Goal: Task Accomplishment & Management: Use online tool/utility

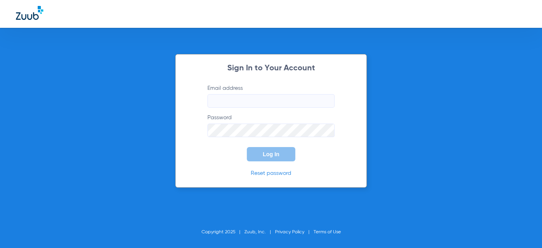
type input "[EMAIL_ADDRESS][DOMAIN_NAME]"
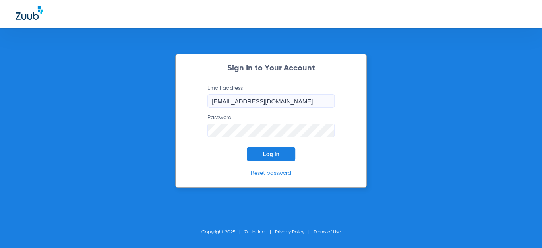
click at [263, 156] on span "Log In" at bounding box center [271, 154] width 17 height 6
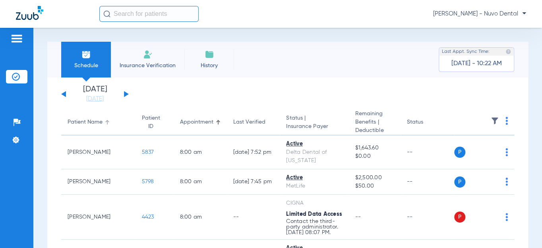
click at [84, 126] on div "Patient Name" at bounding box center [85, 122] width 35 height 8
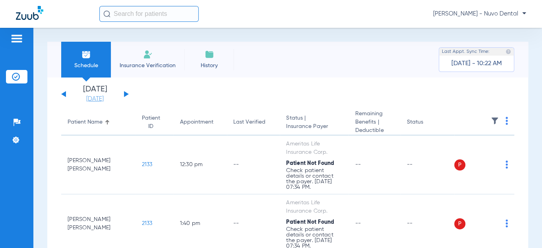
click at [96, 101] on link "[DATE]" at bounding box center [95, 99] width 48 height 8
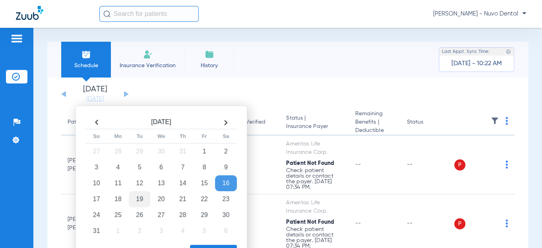
click at [137, 199] on td "19" at bounding box center [139, 199] width 21 height 16
click at [201, 243] on div "Apply" at bounding box center [160, 251] width 153 height 20
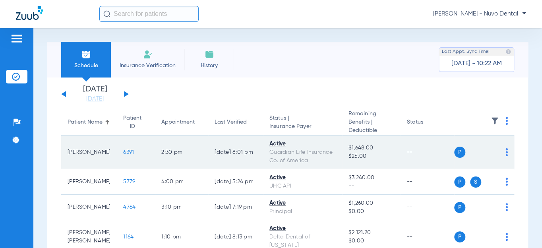
click at [123, 153] on span "6391" at bounding box center [128, 152] width 11 height 6
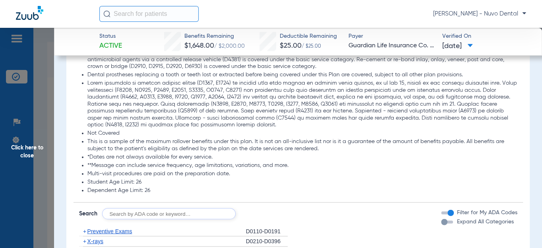
scroll to position [903, 0]
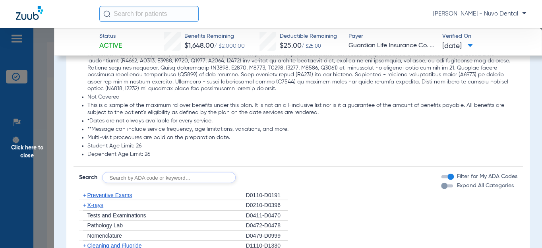
click at [124, 174] on input "text" at bounding box center [169, 177] width 134 height 11
type input "d"
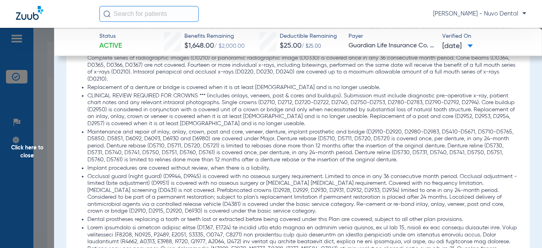
scroll to position [939, 0]
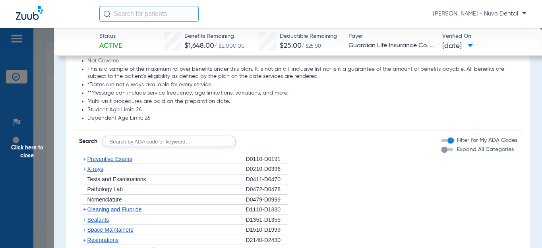
click at [232, 142] on input "text" at bounding box center [169, 141] width 134 height 11
type input "d2332, d2393, d2991, d8090, d9944"
click button "Search" at bounding box center [265, 141] width 31 height 11
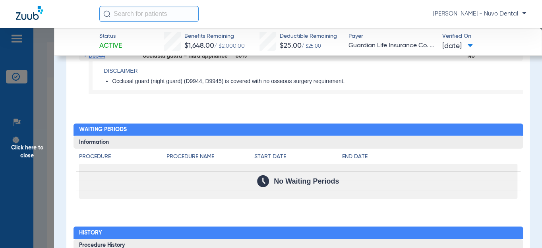
scroll to position [1040, 0]
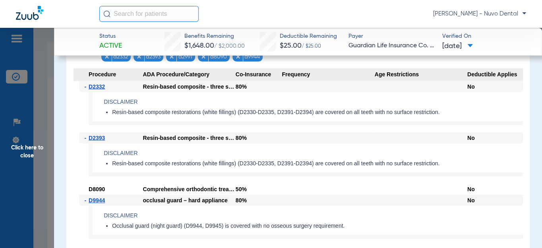
click at [151, 12] on input "text" at bounding box center [148, 14] width 99 height 16
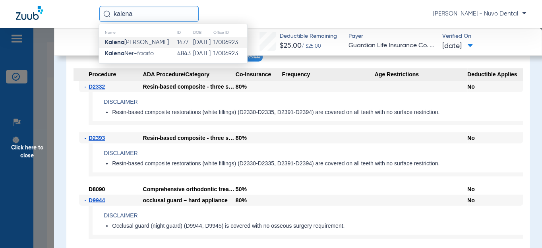
type input "kalena"
click at [137, 38] on td "[PERSON_NAME]" at bounding box center [138, 42] width 78 height 11
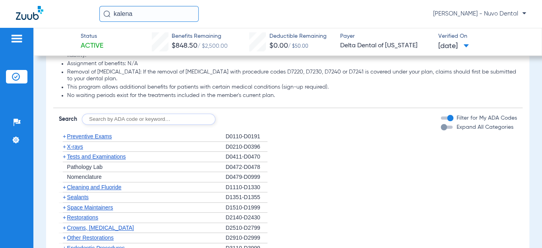
scroll to position [542, 0]
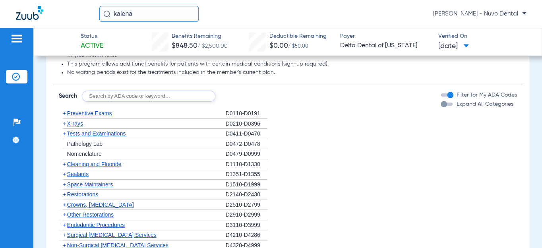
click at [123, 91] on input "text" at bounding box center [149, 96] width 134 height 11
type input "d7240, d7210, d8090, d9944"
click button "Search" at bounding box center [244, 96] width 31 height 11
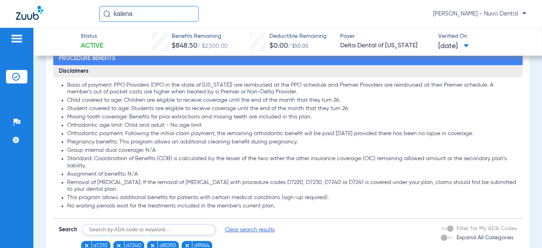
scroll to position [397, 0]
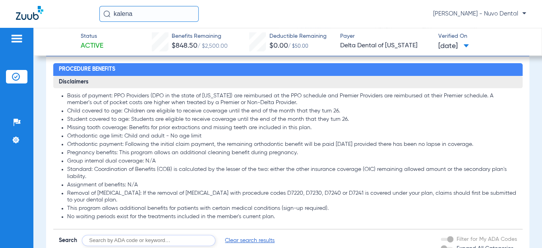
click at [187, 135] on li "Orthodontic age limit: Child and adult - No age limit" at bounding box center [292, 136] width 450 height 7
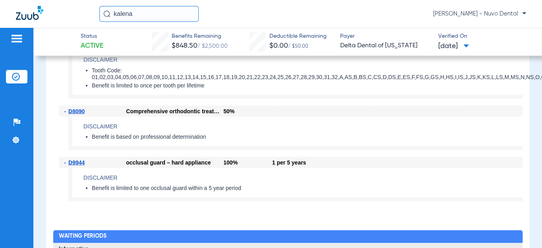
scroll to position [686, 0]
